Goal: Transaction & Acquisition: Purchase product/service

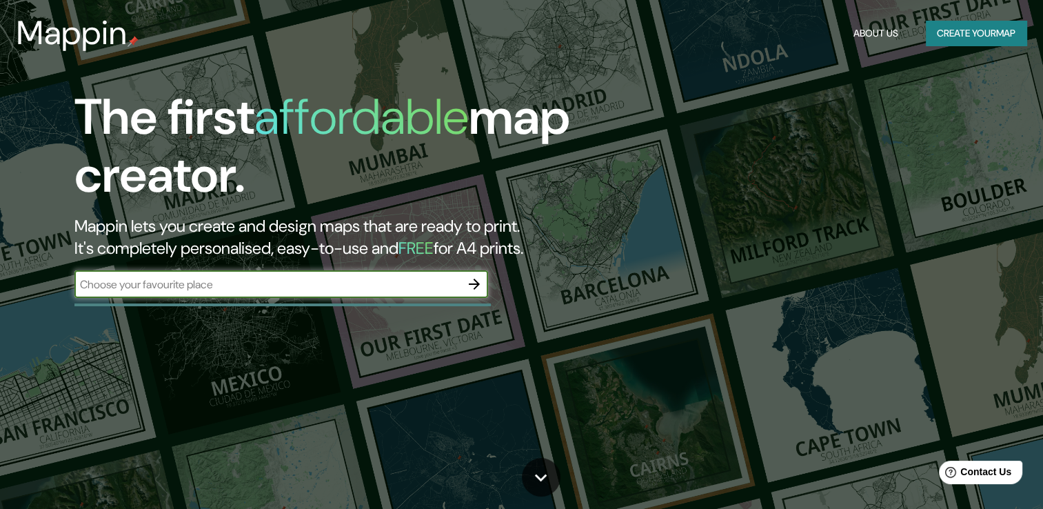
click at [346, 285] on input "text" at bounding box center [267, 284] width 386 height 16
type input "SAN [PERSON_NAME] POTOSI"
click at [474, 291] on icon "button" at bounding box center [474, 284] width 17 height 17
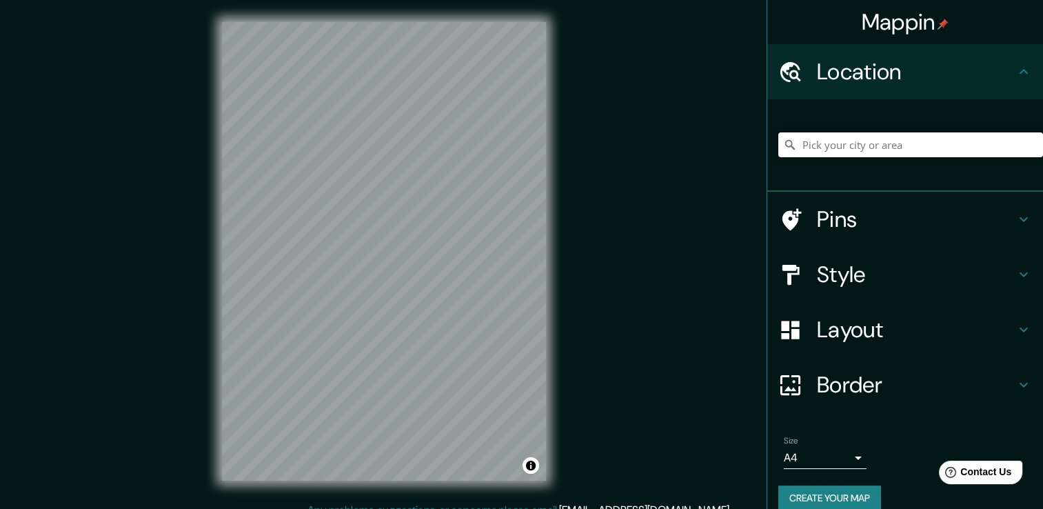
click at [869, 141] on input "Pick your city or area" at bounding box center [910, 144] width 265 height 25
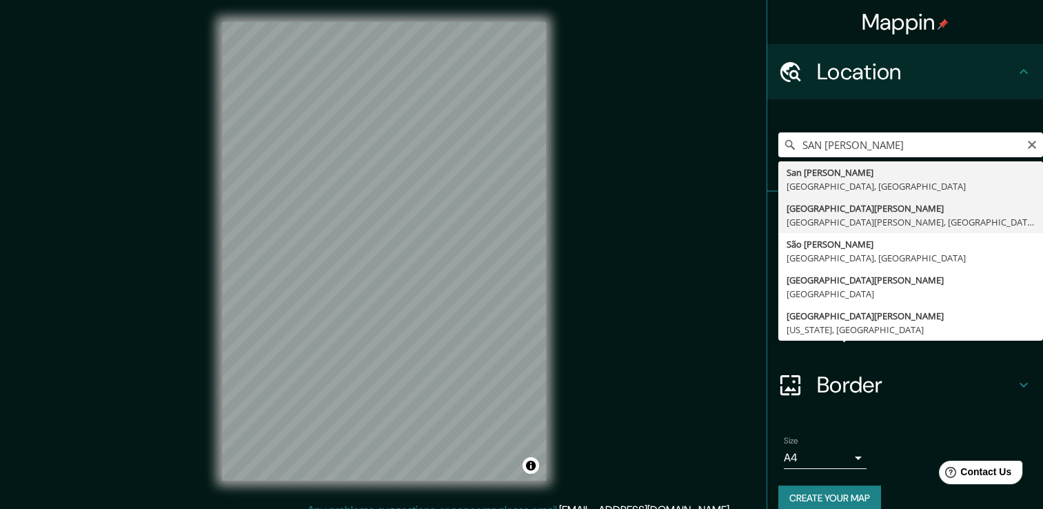
type input "[GEOGRAPHIC_DATA][PERSON_NAME], [GEOGRAPHIC_DATA][PERSON_NAME], [GEOGRAPHIC_DAT…"
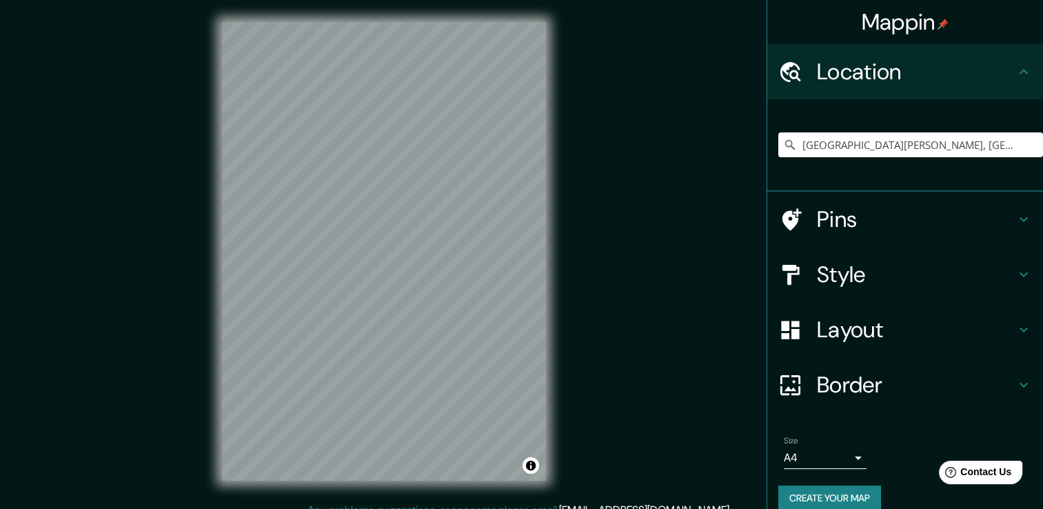
click at [849, 270] on h4 "Style" at bounding box center [916, 275] width 199 height 28
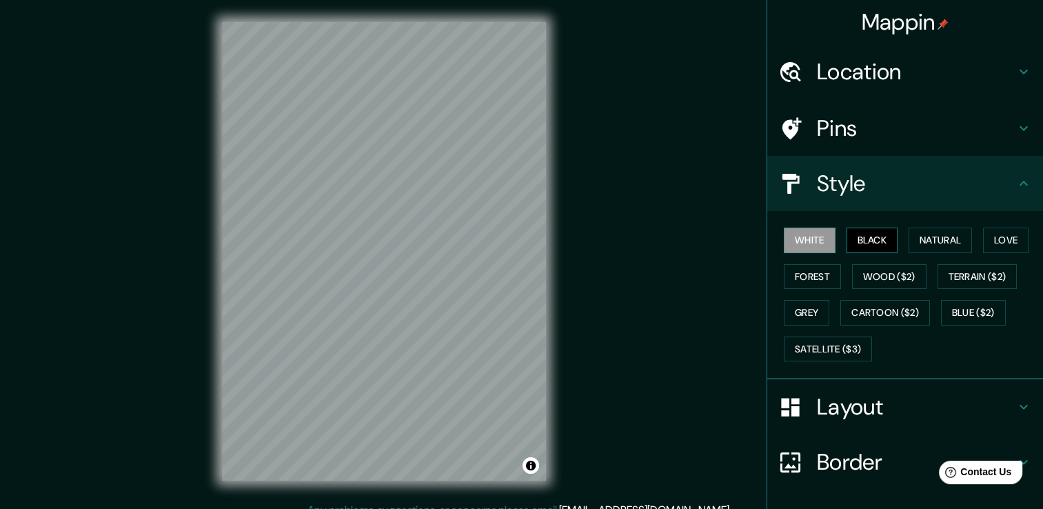
click at [858, 225] on div "White Black Natural Love Forest Wood ($2) Terrain ($2) Grey Cartoon ($2) Blue (…" at bounding box center [910, 294] width 265 height 145
click at [861, 236] on button "Black" at bounding box center [873, 241] width 52 height 26
click at [920, 245] on button "Natural" at bounding box center [940, 241] width 63 height 26
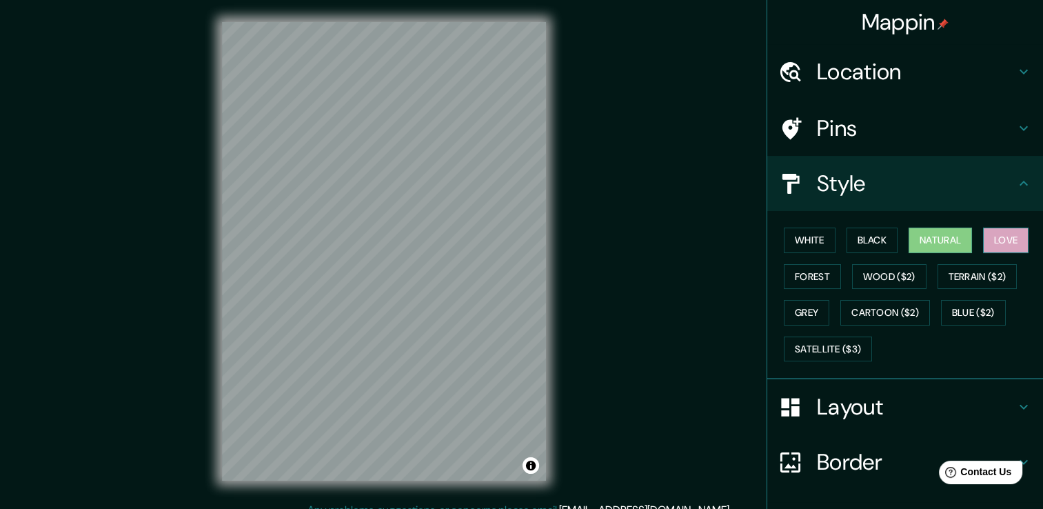
click at [983, 244] on button "Love" at bounding box center [1006, 241] width 46 height 26
click at [803, 279] on button "Forest" at bounding box center [812, 277] width 57 height 26
click at [919, 279] on div "White Black Natural Love Forest Wood ($2) Terrain ($2) Grey Cartoon ($2) Blue (…" at bounding box center [910, 294] width 265 height 145
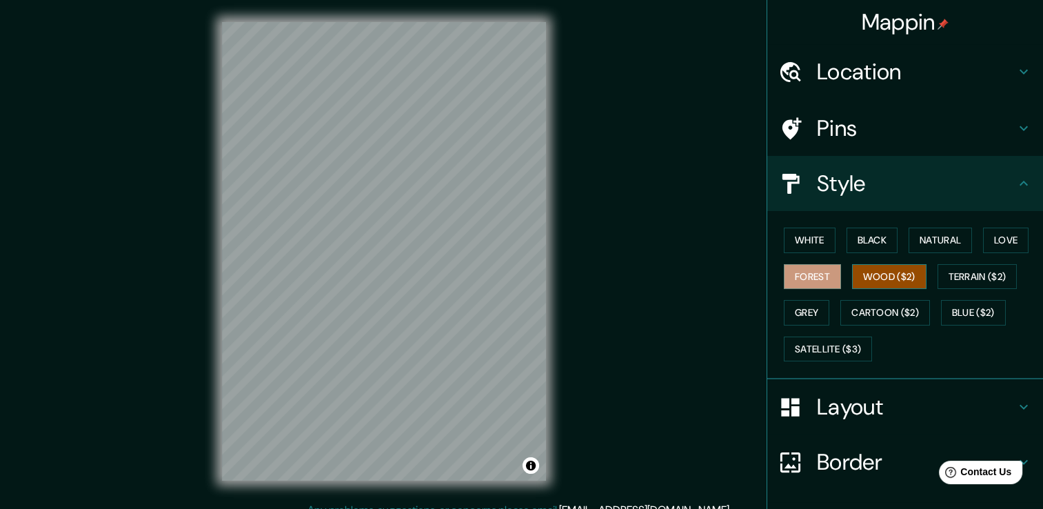
click at [862, 269] on button "Wood ($2)" at bounding box center [889, 277] width 74 height 26
click at [963, 272] on button "Terrain ($2)" at bounding box center [978, 277] width 80 height 26
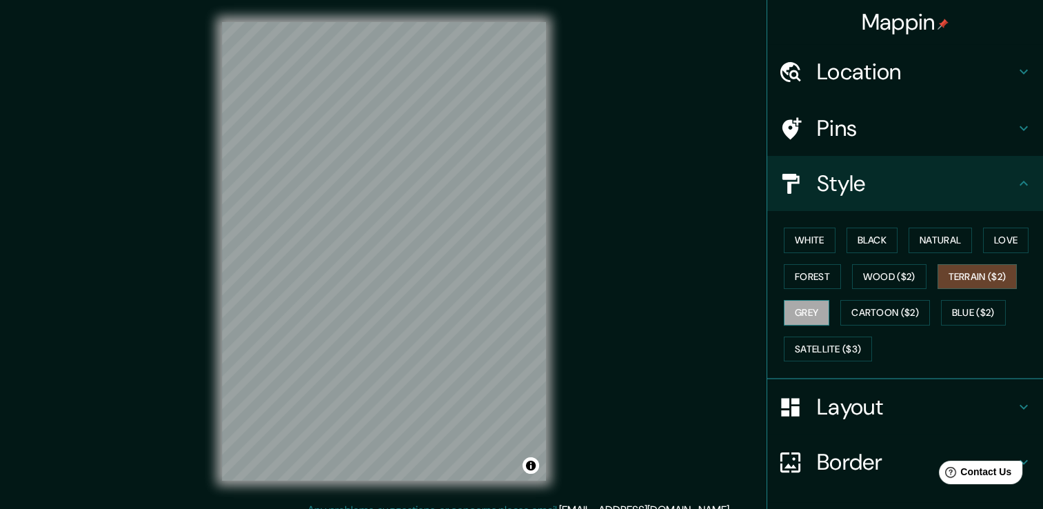
click at [794, 311] on button "Grey" at bounding box center [807, 313] width 46 height 26
click at [866, 320] on button "Cartoon ($2)" at bounding box center [885, 313] width 90 height 26
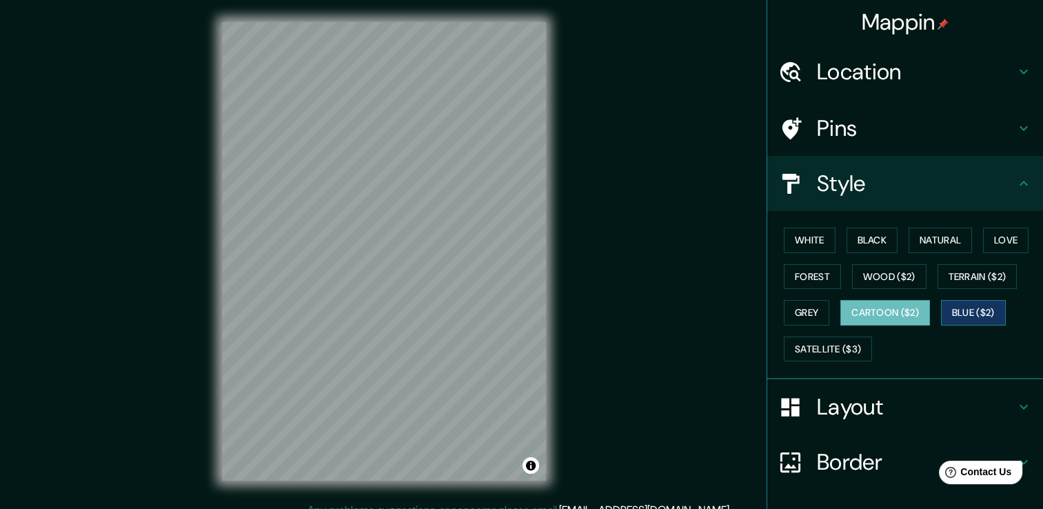
click at [967, 313] on button "Blue ($2)" at bounding box center [973, 313] width 65 height 26
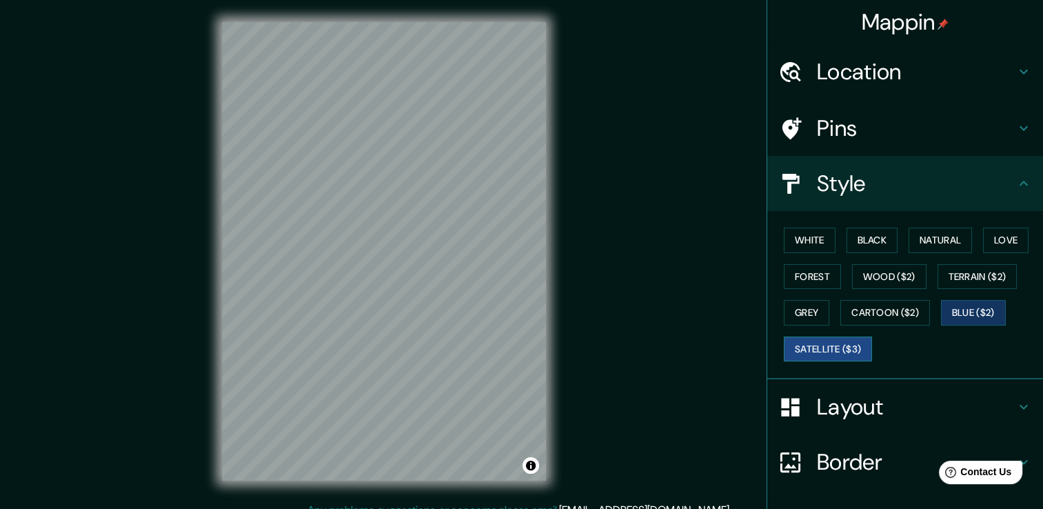
click at [833, 346] on button "Satellite ($3)" at bounding box center [828, 349] width 88 height 26
click at [808, 233] on button "White" at bounding box center [810, 241] width 52 height 26
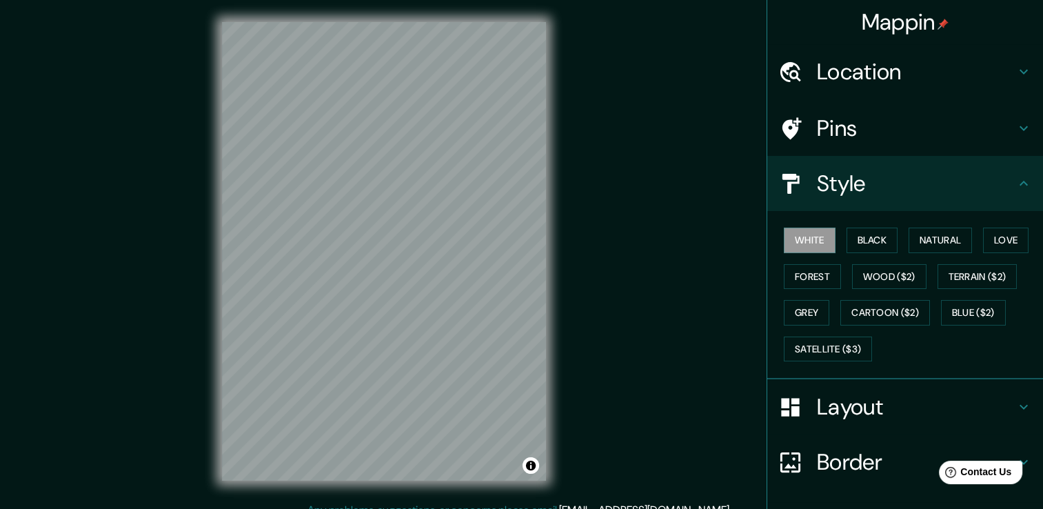
click at [891, 79] on h4 "Location" at bounding box center [916, 72] width 199 height 28
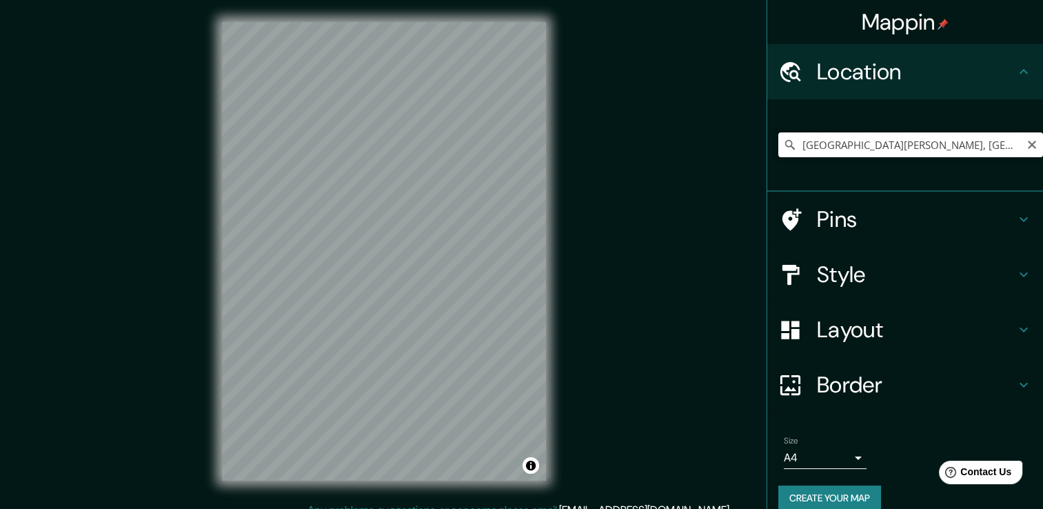
click at [1002, 147] on input "[GEOGRAPHIC_DATA][PERSON_NAME], [GEOGRAPHIC_DATA][PERSON_NAME], [GEOGRAPHIC_DAT…" at bounding box center [910, 144] width 265 height 25
click at [938, 145] on input "[GEOGRAPHIC_DATA][PERSON_NAME], [GEOGRAPHIC_DATA][PERSON_NAME], [GEOGRAPHIC_DAT…" at bounding box center [910, 144] width 265 height 25
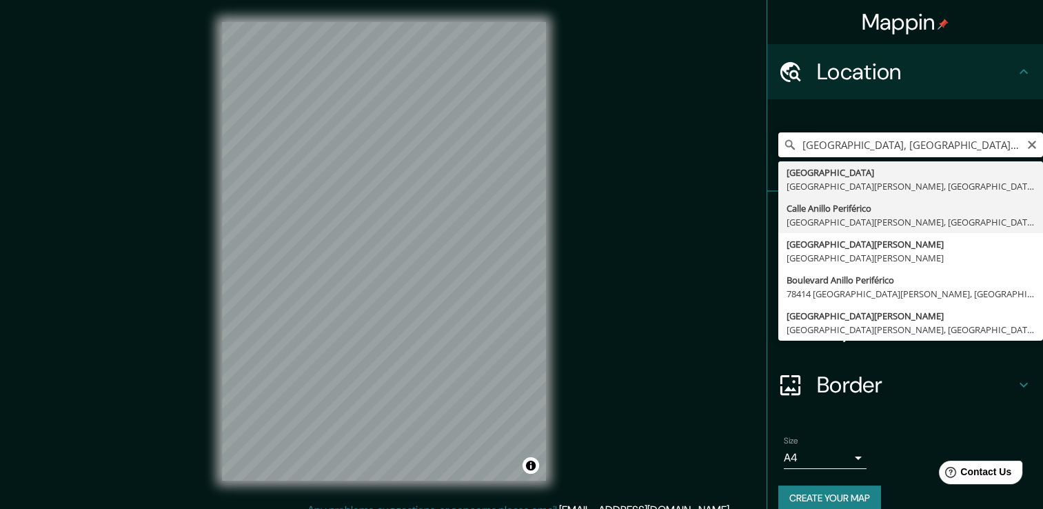
type input "[GEOGRAPHIC_DATA][PERSON_NAME], [GEOGRAPHIC_DATA][PERSON_NAME], [GEOGRAPHIC_DAT…"
